Goal: Task Accomplishment & Management: Manage account settings

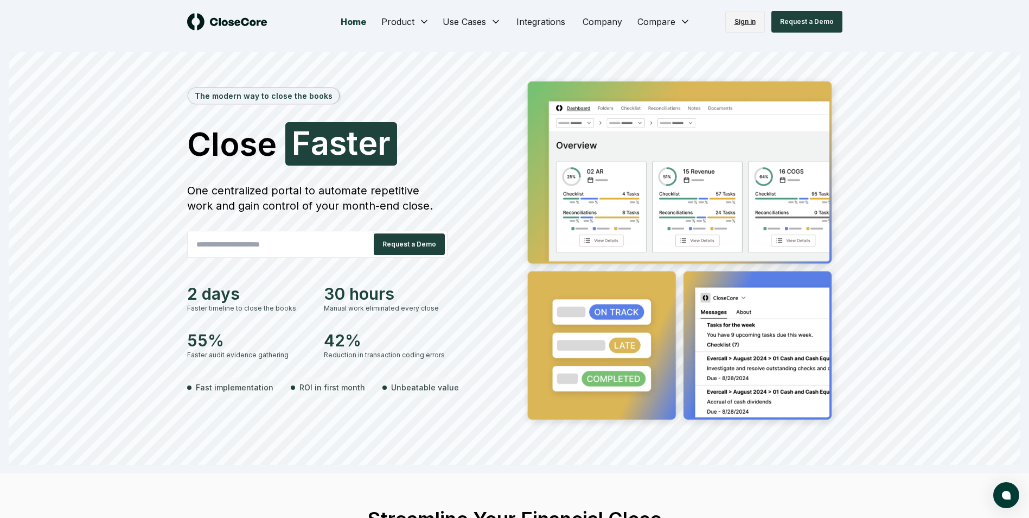
click at [751, 24] on link "Sign in" at bounding box center [746, 22] width 40 height 22
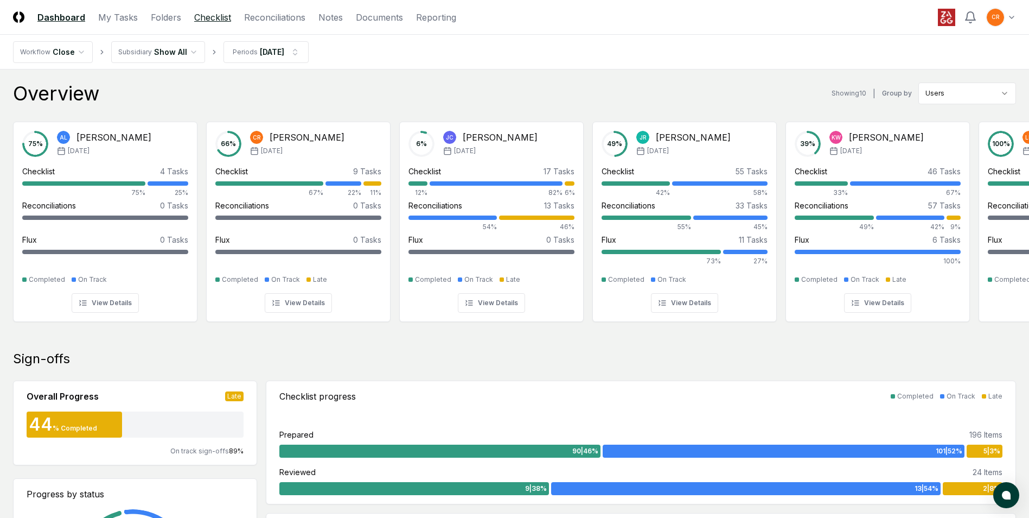
click at [217, 20] on link "Checklist" at bounding box center [212, 17] width 37 height 13
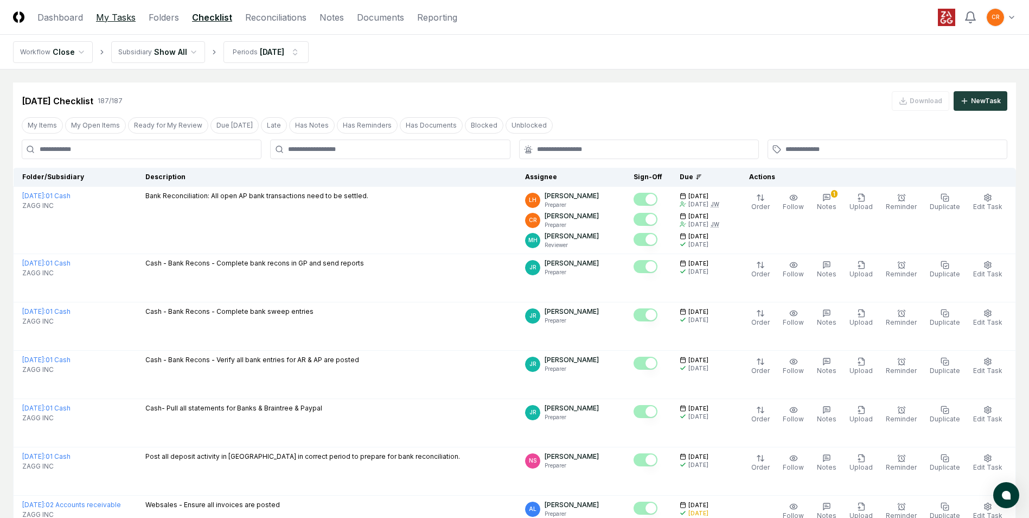
click at [119, 20] on link "My Tasks" at bounding box center [116, 17] width 40 height 13
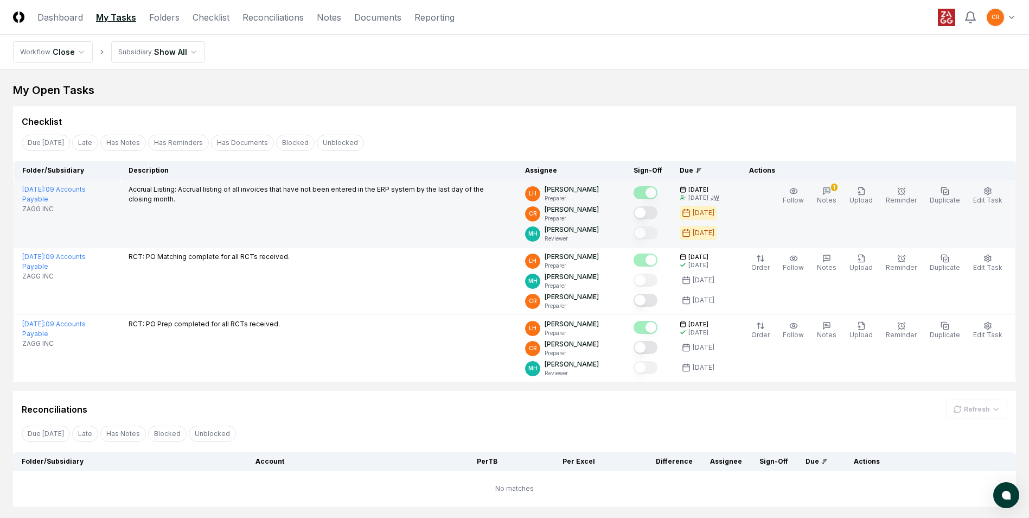
click at [651, 213] on button "Mark complete" at bounding box center [646, 212] width 24 height 13
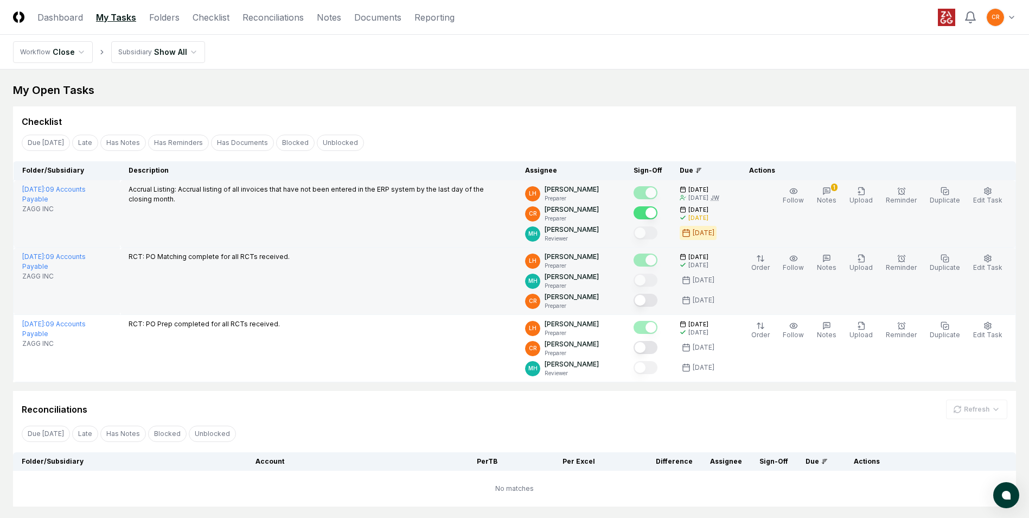
click at [650, 302] on button "Mark complete" at bounding box center [646, 300] width 24 height 13
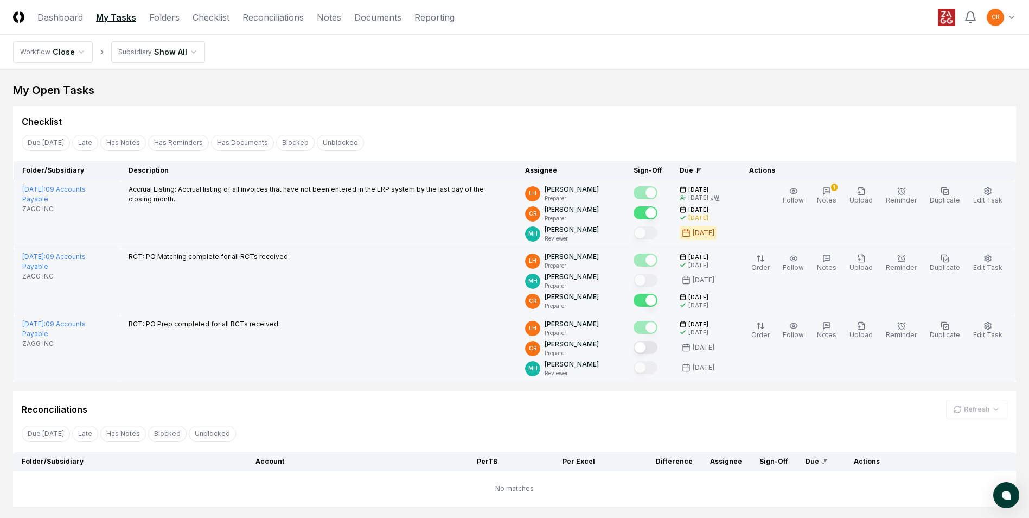
click at [650, 349] on button "Mark complete" at bounding box center [646, 347] width 24 height 13
click at [208, 18] on link "Checklist" at bounding box center [211, 17] width 37 height 13
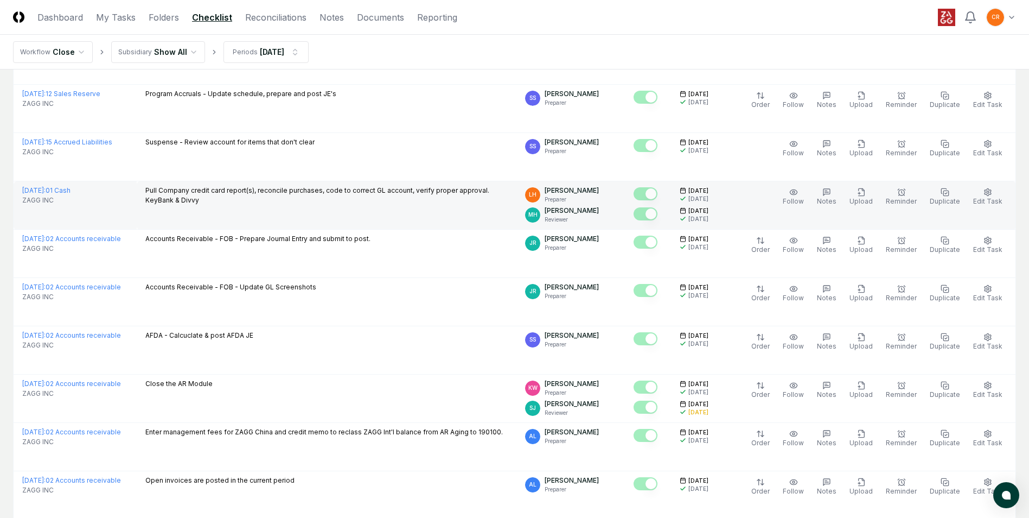
scroll to position [2203, 0]
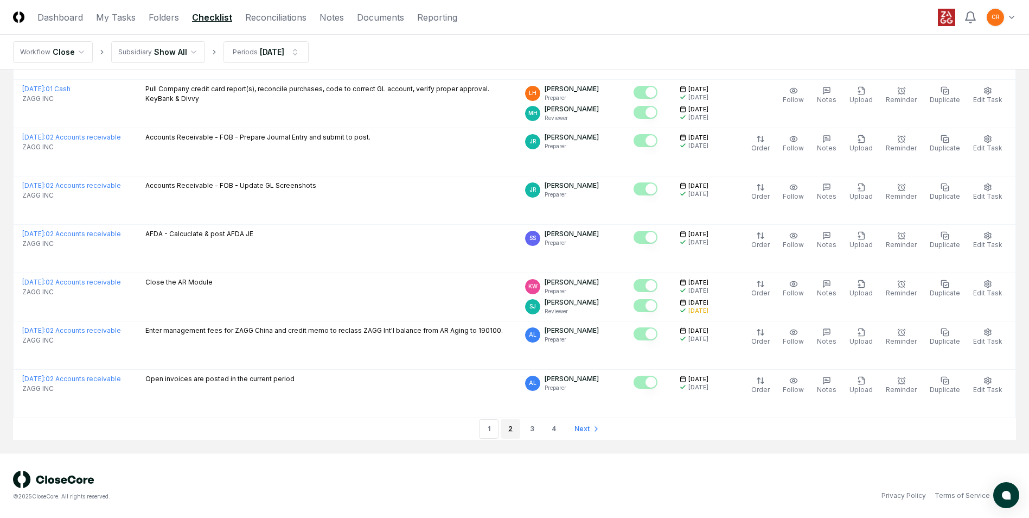
click at [510, 427] on link "2" at bounding box center [511, 429] width 20 height 20
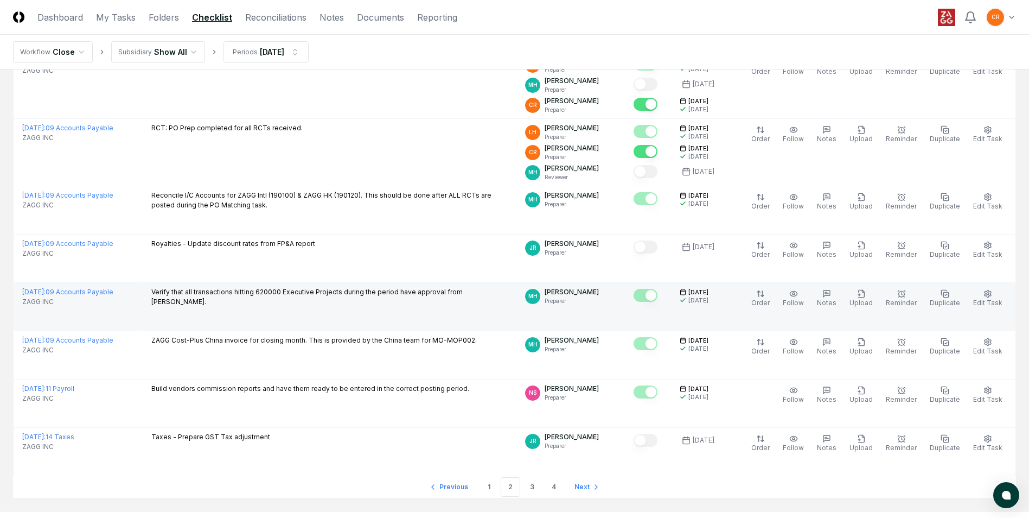
scroll to position [2298, 0]
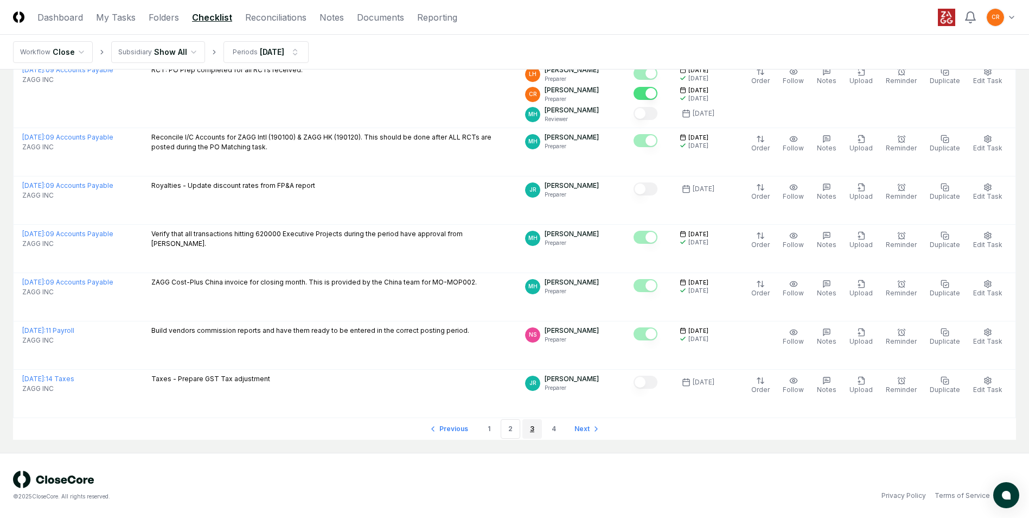
click at [527, 430] on link "3" at bounding box center [533, 429] width 20 height 20
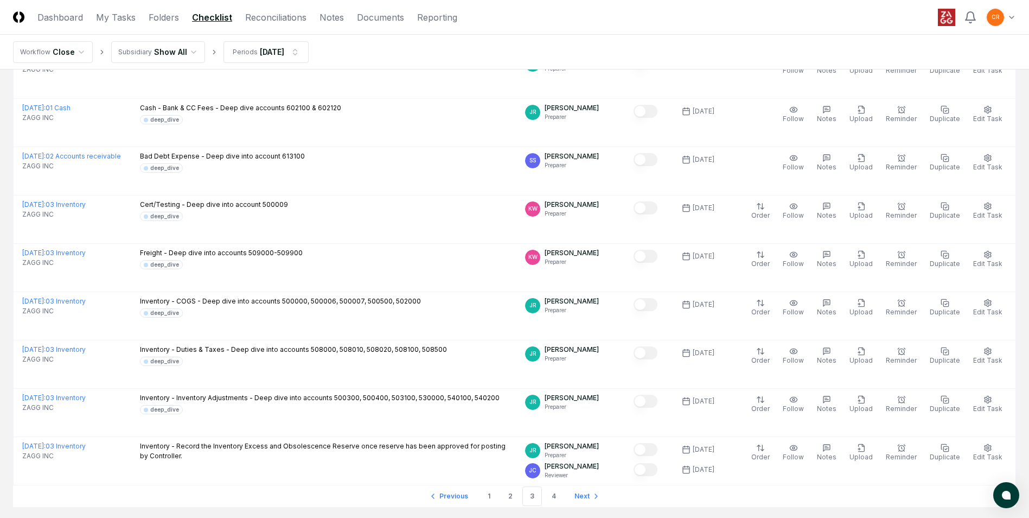
scroll to position [2184, 0]
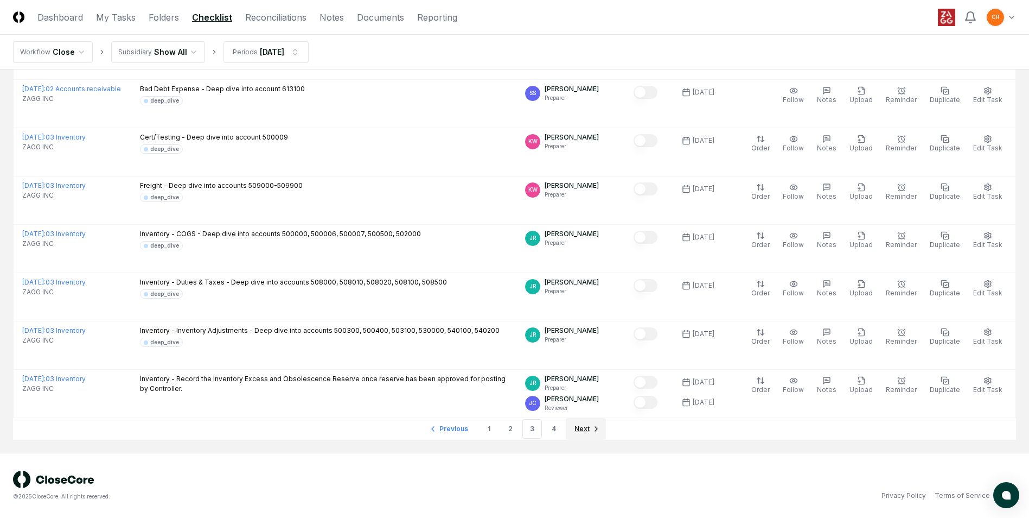
click at [582, 427] on span "Next" at bounding box center [582, 429] width 15 height 10
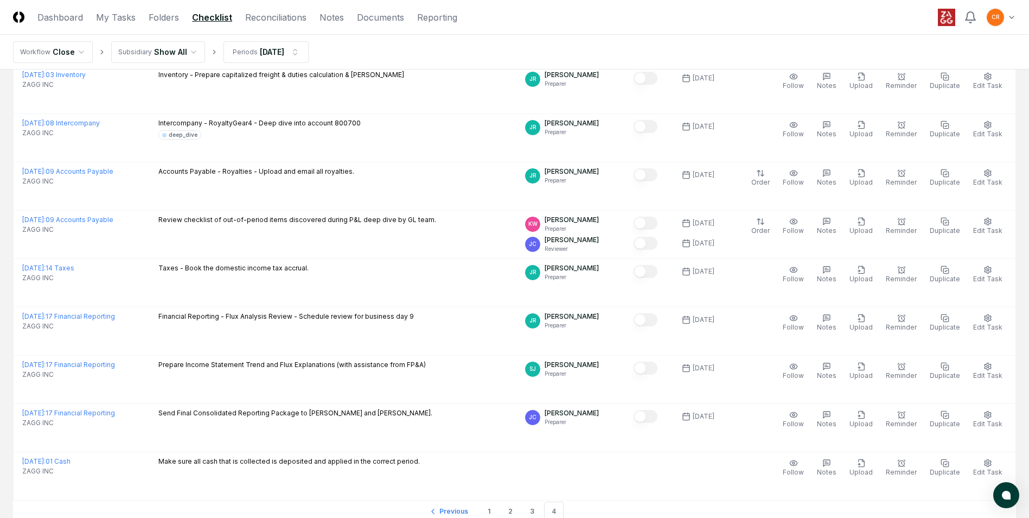
scroll to position [1556, 0]
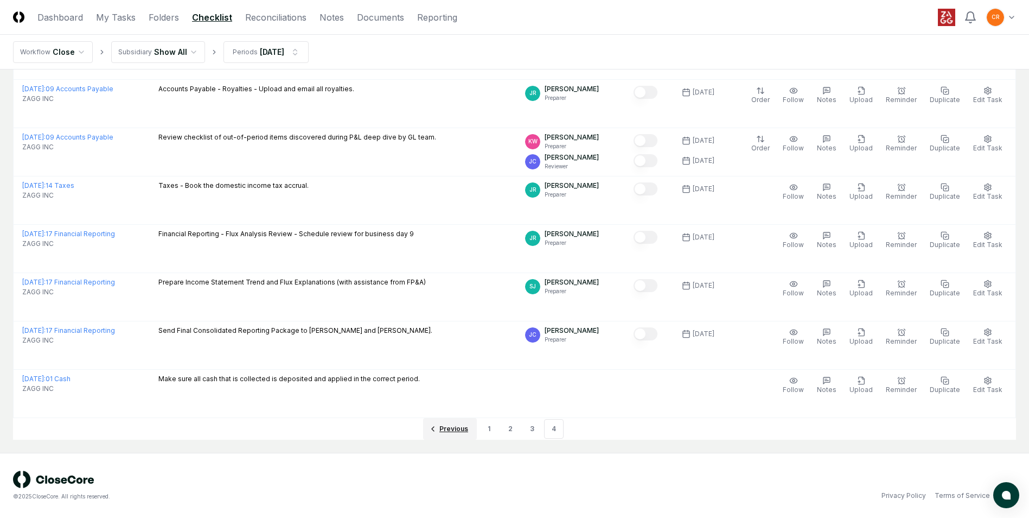
click at [433, 429] on icon "Go to previous page" at bounding box center [433, 429] width 2 height 4
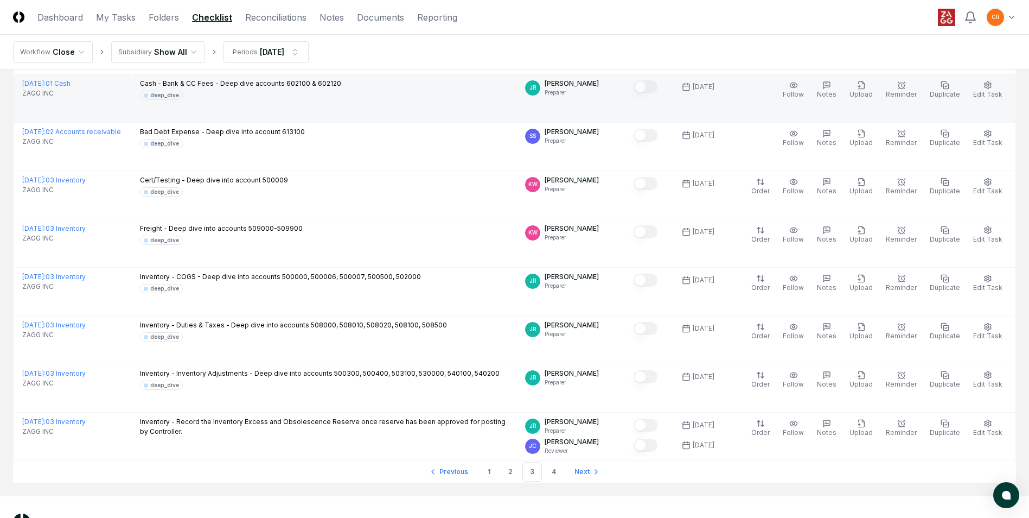
scroll to position [2184, 0]
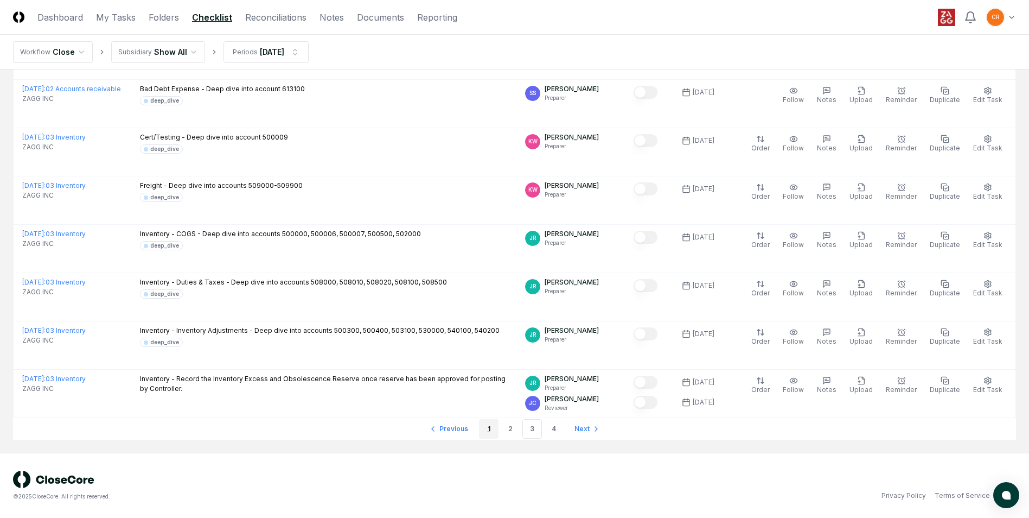
click at [486, 429] on link "1" at bounding box center [489, 429] width 20 height 20
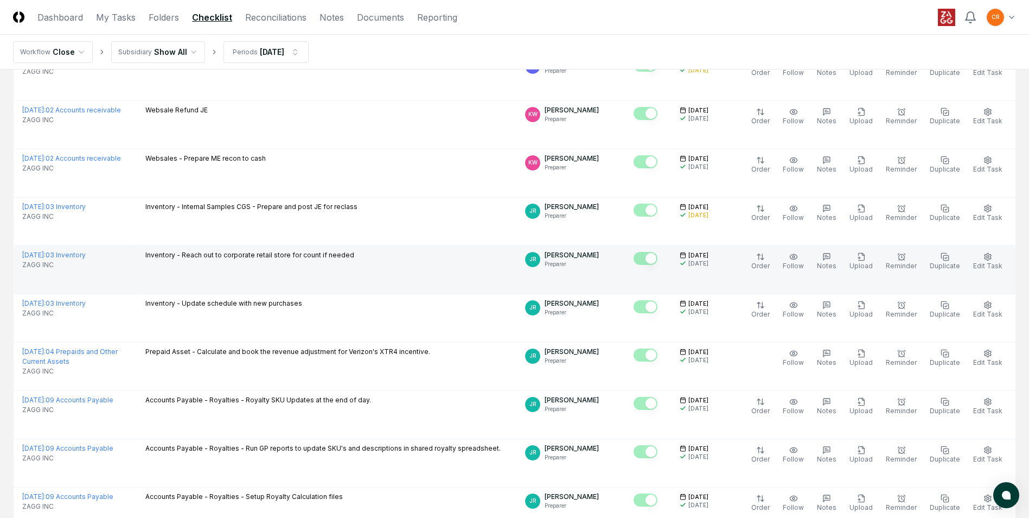
scroll to position [1261, 0]
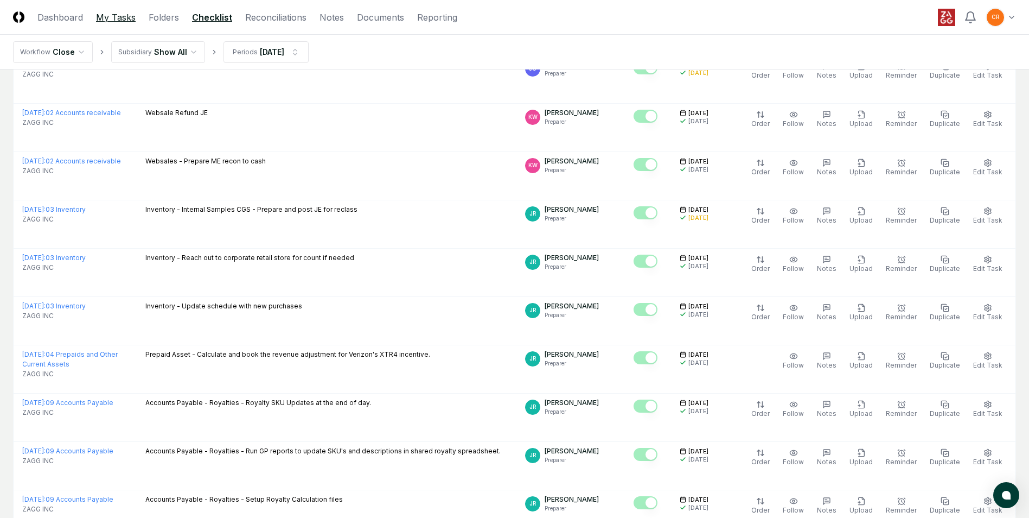
click at [116, 17] on link "My Tasks" at bounding box center [116, 17] width 40 height 13
